Goal: Task Accomplishment & Management: Use online tool/utility

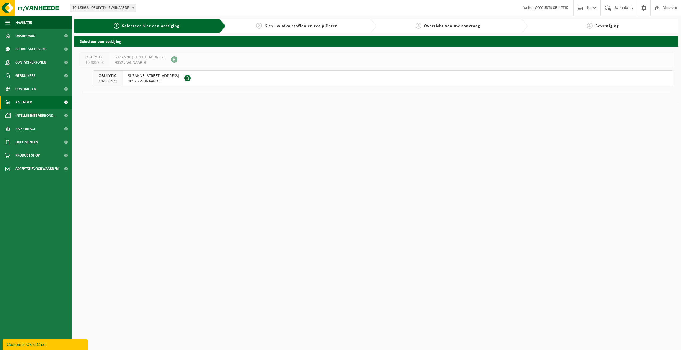
click at [34, 101] on link "Kalender" at bounding box center [36, 102] width 72 height 13
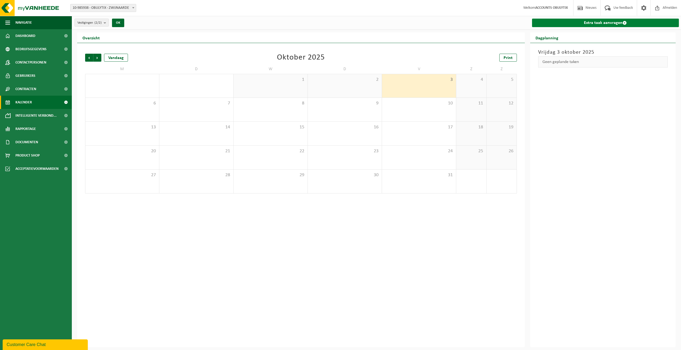
click at [602, 27] on link "Extra taak aanvragen" at bounding box center [605, 23] width 147 height 9
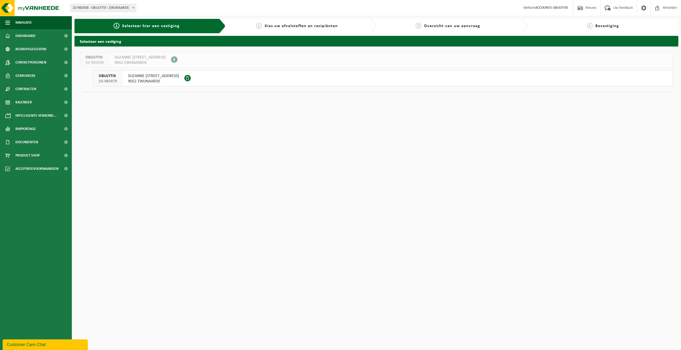
click at [207, 56] on div "OBULYTIX 10-985938 SUZANNE TASSIERSTRAAT 1 9052 ZWIJNAARDE 0803.351.624" at bounding box center [376, 60] width 593 height 16
click at [222, 80] on button "OBULYTIX 10-983479 SUZANNE TASSIERSTRAAT 1 9052 ZWIJNAARDE" at bounding box center [383, 78] width 580 height 16
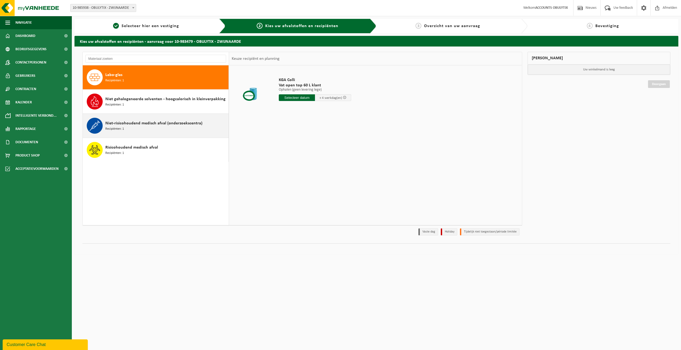
click at [163, 122] on span "Niet-risicohoudend medisch afval (onderzoekscentra)" at bounding box center [153, 123] width 97 height 6
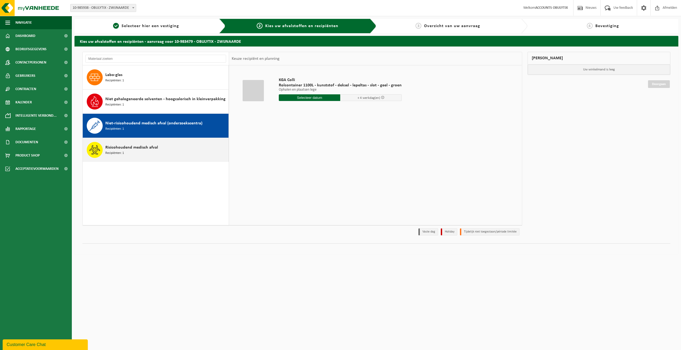
click at [169, 152] on div "Risicohoudend medisch afval Recipiënten: 1" at bounding box center [166, 150] width 122 height 16
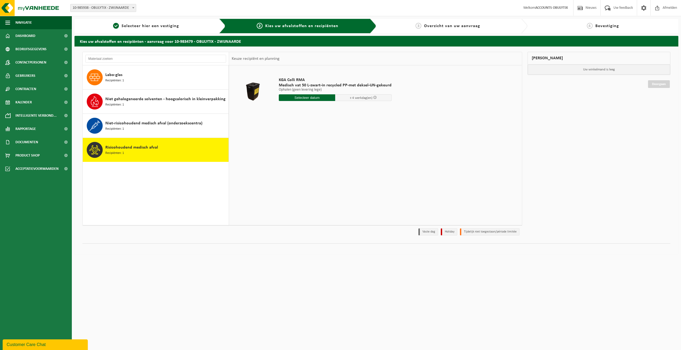
click at [370, 99] on span "+ 4 werkdag(en)" at bounding box center [363, 97] width 56 height 7
click at [314, 88] on p "Ophalen (geen levering lege)" at bounding box center [335, 90] width 113 height 4
click at [313, 100] on input "text" at bounding box center [307, 97] width 56 height 7
click at [373, 97] on span at bounding box center [374, 97] width 3 height 3
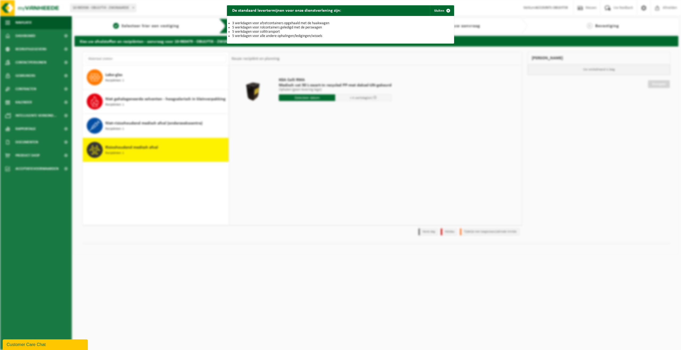
click at [373, 105] on div "De standaard levertermijnen voor onze dienstverlening zijn: Sluiten 3 werkdagen…" at bounding box center [340, 175] width 681 height 350
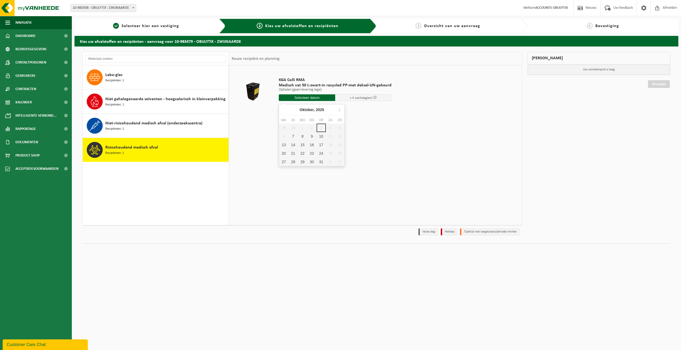
click at [311, 99] on input "text" at bounding box center [307, 97] width 56 height 7
click at [299, 139] on div "8" at bounding box center [302, 136] width 9 height 9
type input "Van [DATE]"
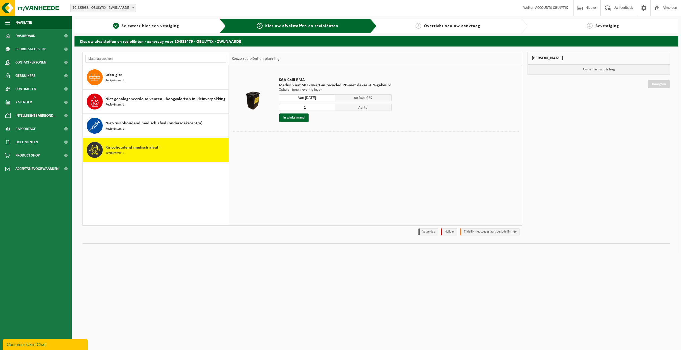
click at [351, 108] on span "Aantal" at bounding box center [363, 107] width 56 height 7
click at [360, 108] on span "Aantal" at bounding box center [363, 107] width 56 height 7
click at [329, 107] on input "2" at bounding box center [307, 107] width 56 height 7
click at [329, 107] on input "3" at bounding box center [307, 107] width 56 height 7
click at [329, 107] on input "4" at bounding box center [307, 107] width 56 height 7
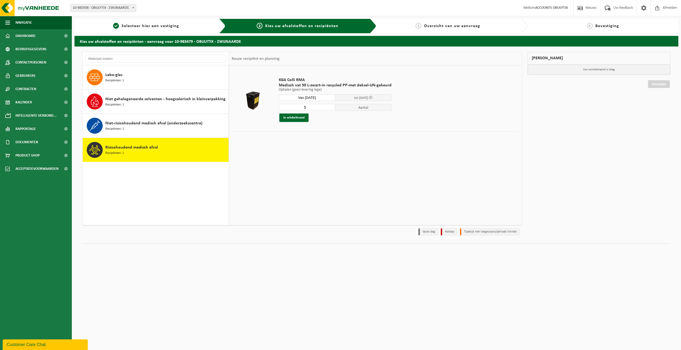
click at [329, 107] on input "5" at bounding box center [307, 107] width 56 height 7
click at [329, 107] on input "6" at bounding box center [307, 107] width 56 height 7
click at [329, 107] on input "7" at bounding box center [307, 107] width 56 height 7
click at [329, 107] on input "8" at bounding box center [307, 107] width 56 height 7
click at [329, 107] on input "9" at bounding box center [307, 107] width 56 height 7
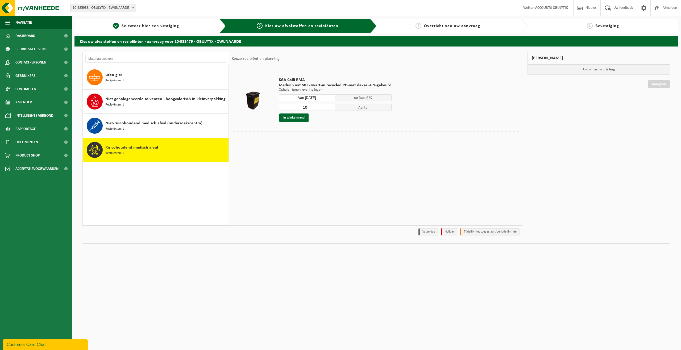
type input "10"
click at [329, 107] on input "10" at bounding box center [307, 107] width 56 height 7
click at [293, 115] on button "In winkelmand" at bounding box center [293, 118] width 29 height 9
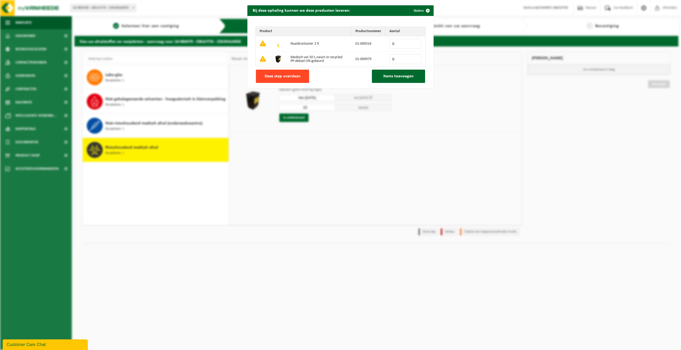
click at [291, 73] on button "Deze stap overslaan" at bounding box center [282, 76] width 53 height 13
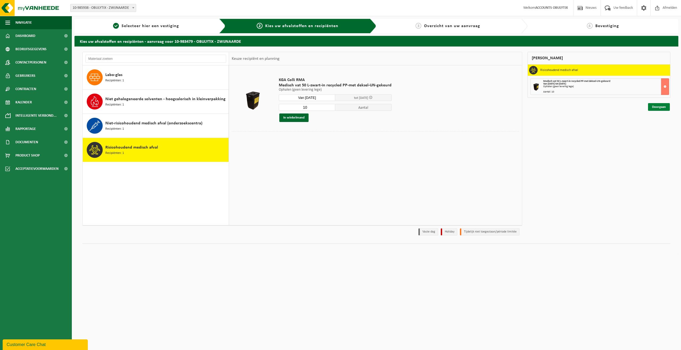
click at [660, 110] on link "Doorgaan" at bounding box center [659, 107] width 22 height 8
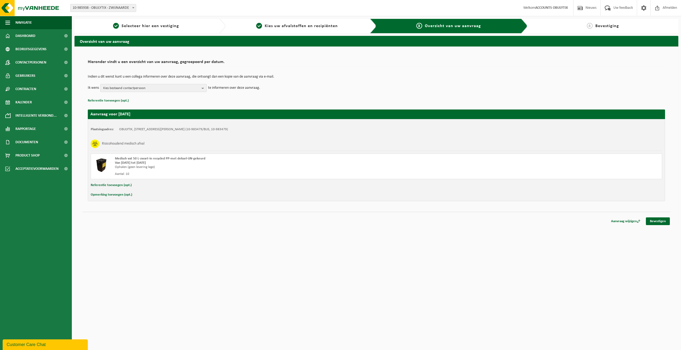
click at [165, 89] on span "Kies bestaand contactpersoon" at bounding box center [151, 88] width 96 height 8
click at [32, 8] on img at bounding box center [32, 8] width 64 height 16
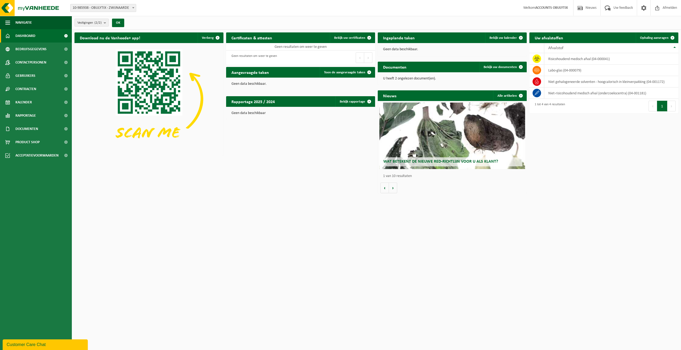
click at [606, 151] on div "Download nu de Vanheede+ app! Verberg Certificaten & attesten Bekijk uw certifi…" at bounding box center [376, 113] width 606 height 166
click at [604, 92] on td "niet-risicohoudend medisch afval (onderzoekscentra) (04-001181)" at bounding box center [611, 92] width 134 height 11
click at [158, 85] on img at bounding box center [148, 99] width 149 height 112
click at [27, 103] on span "Kalender" at bounding box center [23, 102] width 16 height 13
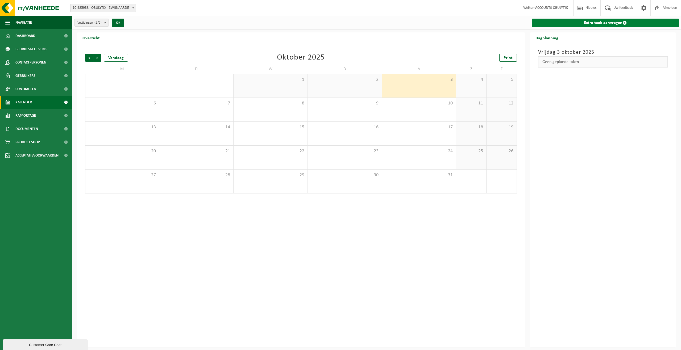
click at [595, 25] on link "Extra taak aanvragen" at bounding box center [605, 23] width 147 height 9
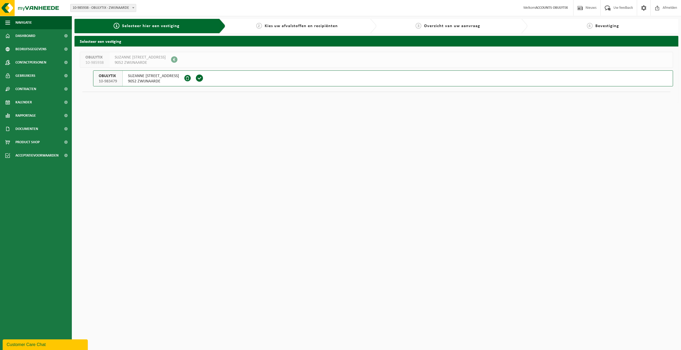
click at [200, 86] on span at bounding box center [199, 78] width 15 height 15
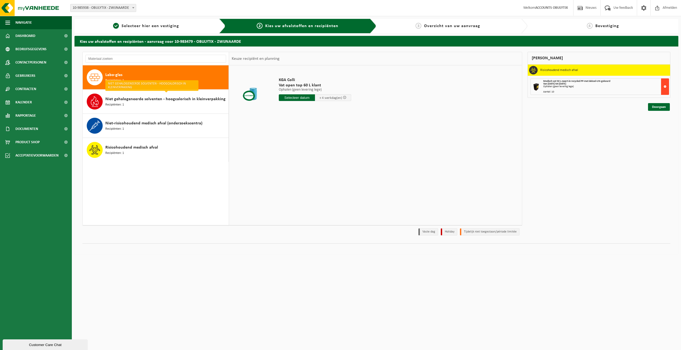
click at [667, 86] on button at bounding box center [665, 86] width 8 height 16
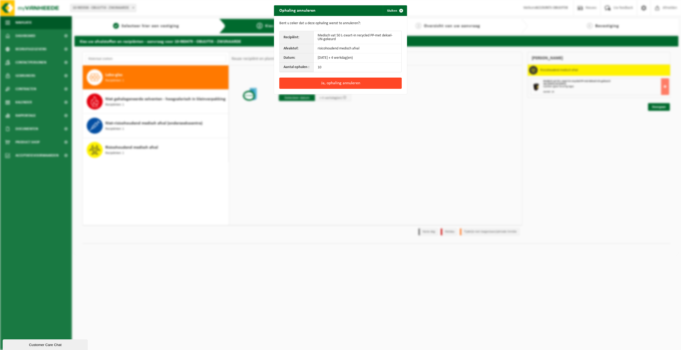
click at [347, 82] on button "Ja, ophaling annuleren" at bounding box center [340, 83] width 122 height 11
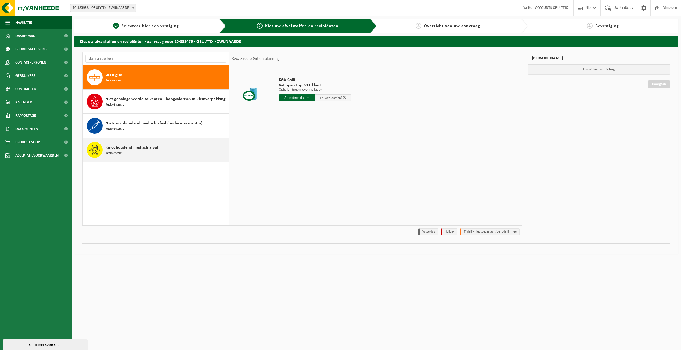
click at [156, 146] on span "Risicohoudend medisch afval" at bounding box center [131, 147] width 53 height 6
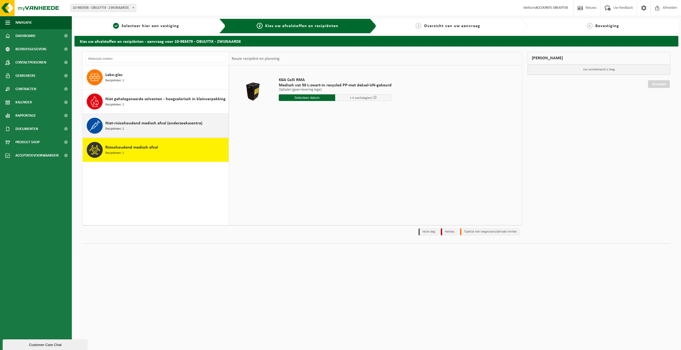
click at [169, 128] on div "Niet-risicohoudend medisch afval (onderzoekscentra) Recipiënten: 1" at bounding box center [166, 126] width 122 height 16
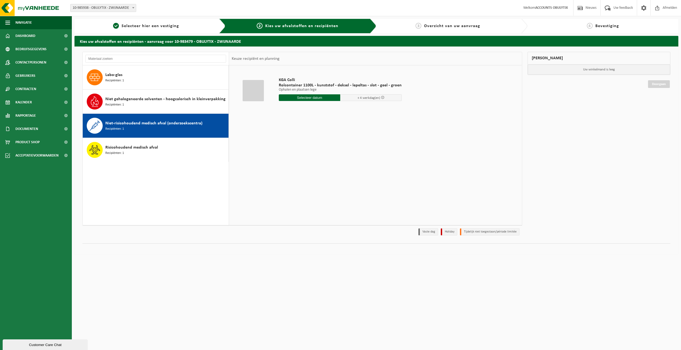
click at [170, 137] on div "Niet-risicohoudend medisch afval (onderzoekscentra) Recipiënten: 1" at bounding box center [156, 126] width 146 height 24
click at [170, 144] on div "Risicohoudend medisch afval Recipiënten: 1" at bounding box center [166, 150] width 122 height 16
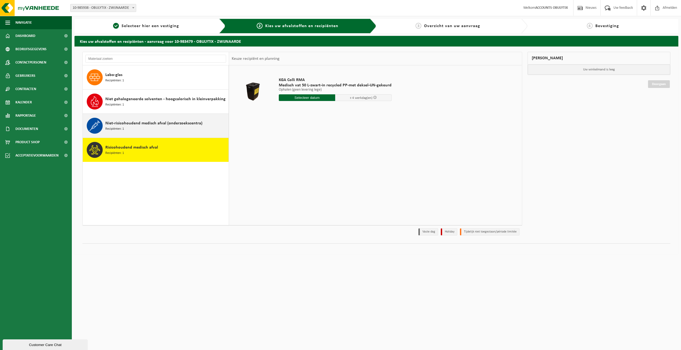
click at [173, 121] on span "Niet-risicohoudend medisch afval (onderzoekscentra)" at bounding box center [153, 123] width 97 height 6
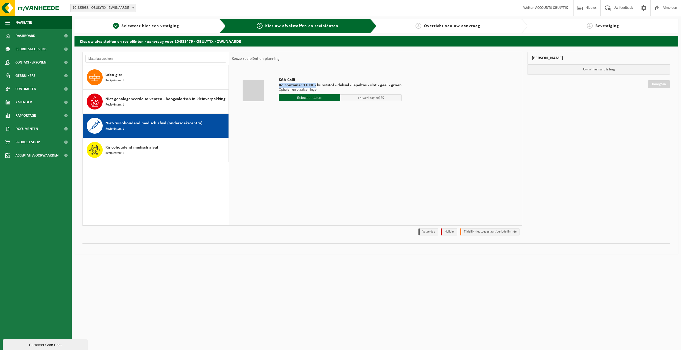
drag, startPoint x: 278, startPoint y: 85, endPoint x: 315, endPoint y: 84, distance: 36.7
click at [315, 84] on div "KGA Colli Rolcontainer 1100L - kunststof - deksel - lepeltas - slot - geel - gr…" at bounding box center [340, 90] width 128 height 37
click at [303, 101] on input "text" at bounding box center [309, 97] width 61 height 7
click at [300, 138] on div "8" at bounding box center [302, 136] width 9 height 9
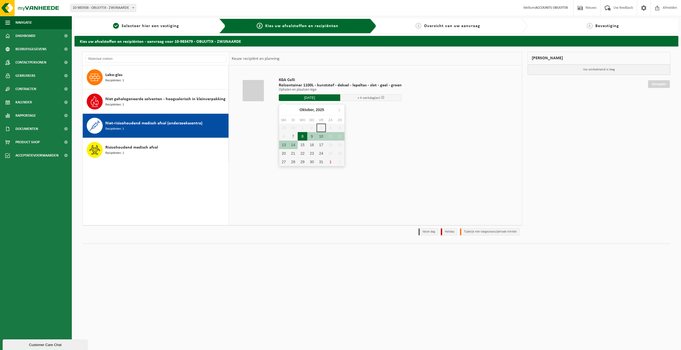
type input "Van [DATE]"
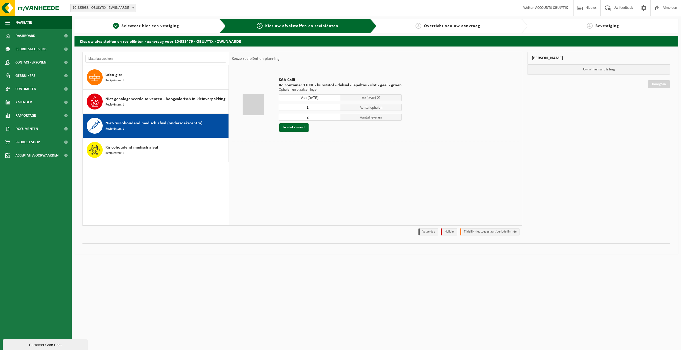
click at [334, 115] on input "2" at bounding box center [309, 117] width 61 height 7
click at [335, 116] on input "3" at bounding box center [309, 117] width 61 height 7
click at [335, 119] on input "3" at bounding box center [309, 117] width 61 height 7
click at [335, 119] on input "2" at bounding box center [309, 117] width 61 height 7
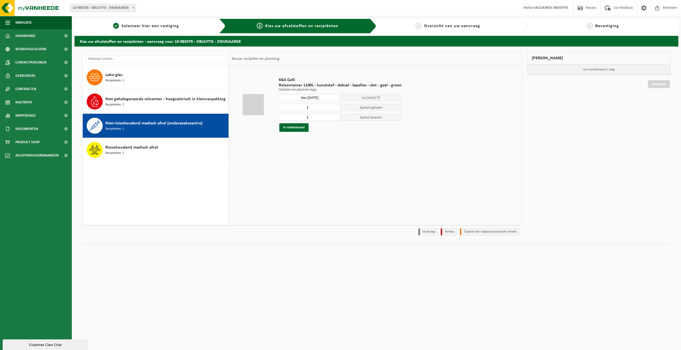
click at [335, 119] on input "1" at bounding box center [309, 117] width 61 height 7
type input "0"
click at [335, 119] on input "0" at bounding box center [309, 117] width 61 height 7
type input "0"
click at [334, 108] on input "0" at bounding box center [309, 107] width 61 height 7
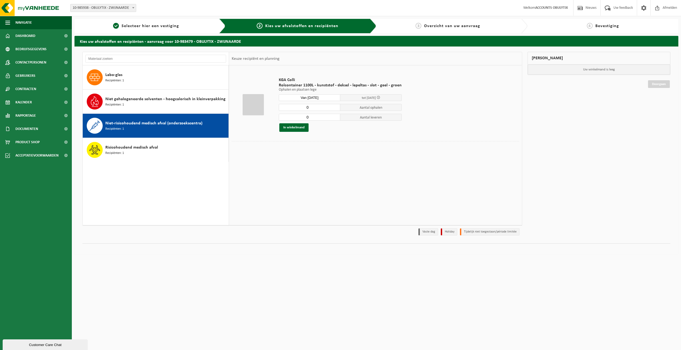
click at [329, 169] on div "KGA Colli Rolcontainer 1100L - kunststof - deksel - lepeltas - slot - geel - gr…" at bounding box center [375, 145] width 292 height 160
click at [40, 6] on img at bounding box center [32, 8] width 64 height 16
